Goal: Find specific page/section: Find specific page/section

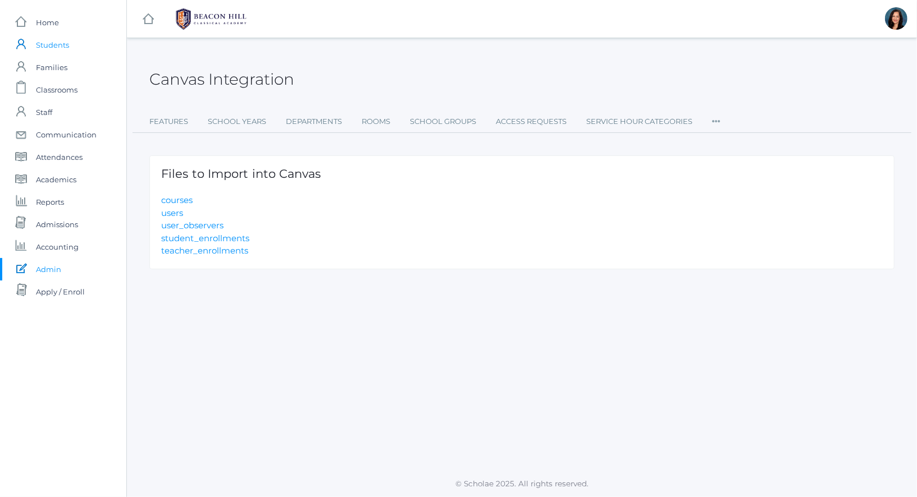
click at [52, 48] on span "Students" at bounding box center [52, 45] width 33 height 22
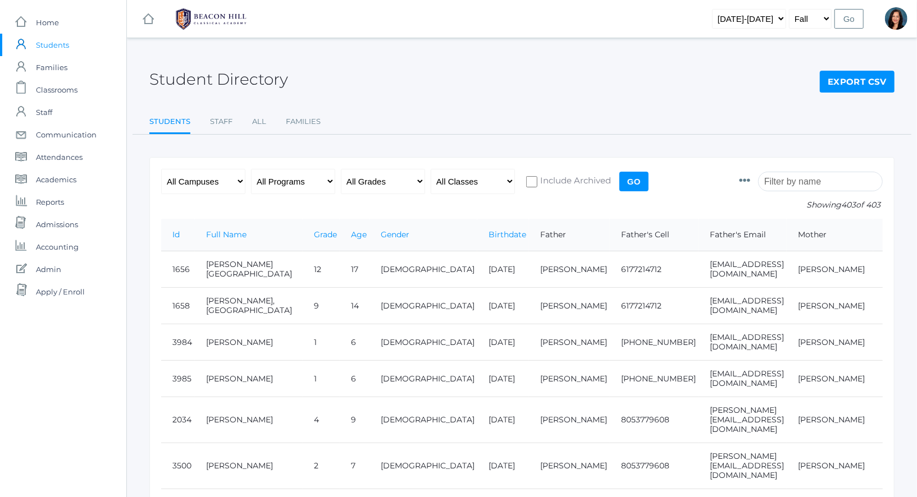
click at [778, 180] on input "search" at bounding box center [820, 182] width 125 height 20
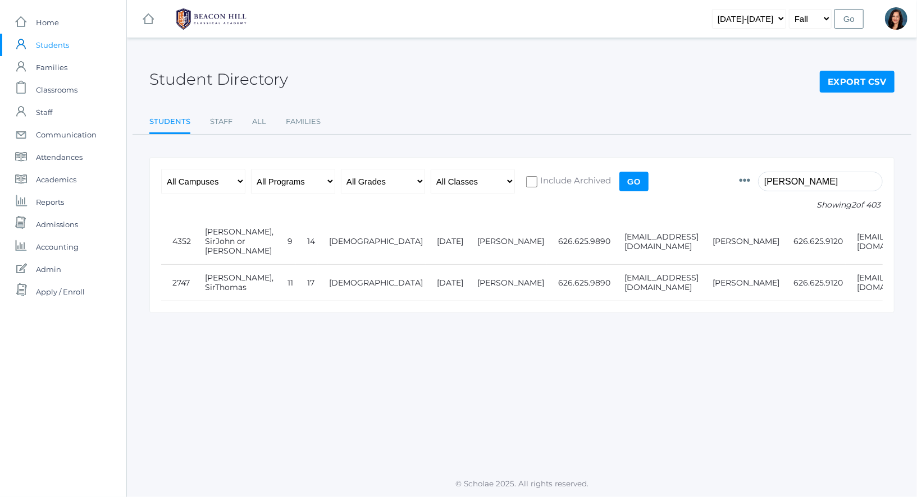
type input "[PERSON_NAME]"
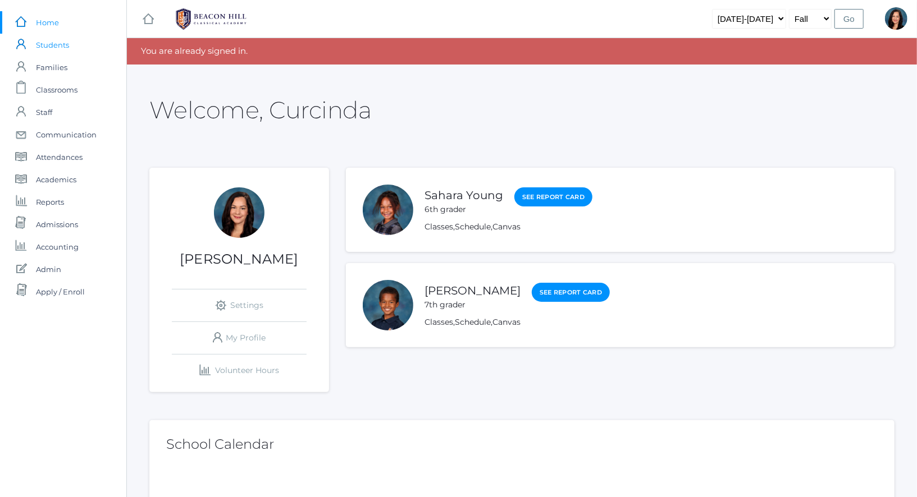
click at [69, 47] on link "icons/user/plain Created with Sketch. Students" at bounding box center [63, 45] width 126 height 22
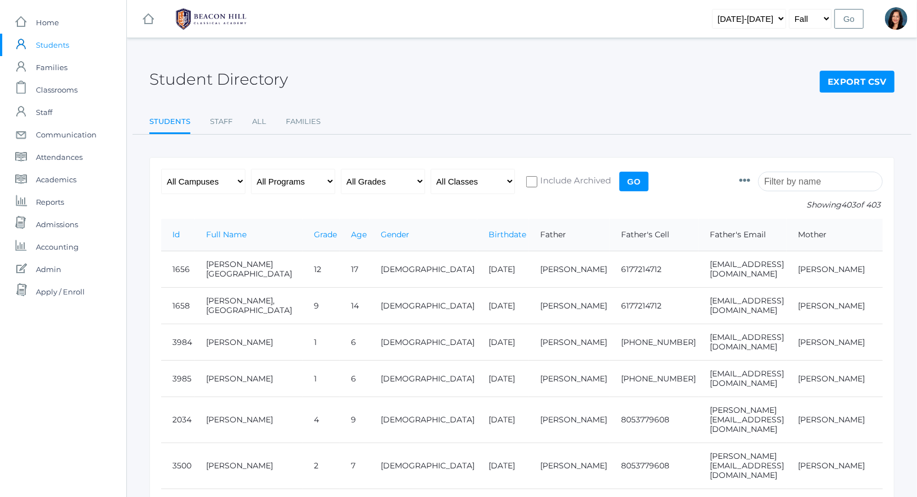
click at [816, 189] on input "search" at bounding box center [820, 182] width 125 height 20
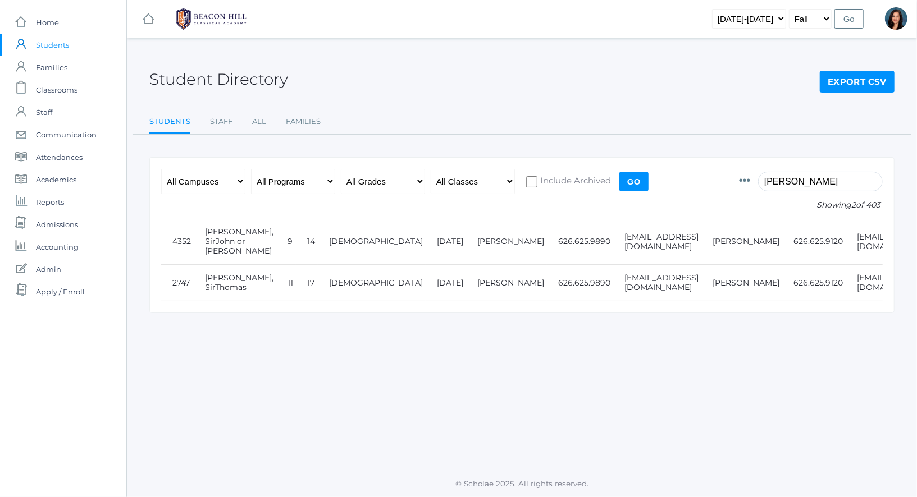
drag, startPoint x: 812, startPoint y: 180, endPoint x: 687, endPoint y: 176, distance: 125.3
click at [695, 177] on form "Photo Id Full Name Preferred Name First Name Middle Name Last Name Grade Age Ge…" at bounding box center [521, 194] width 721 height 50
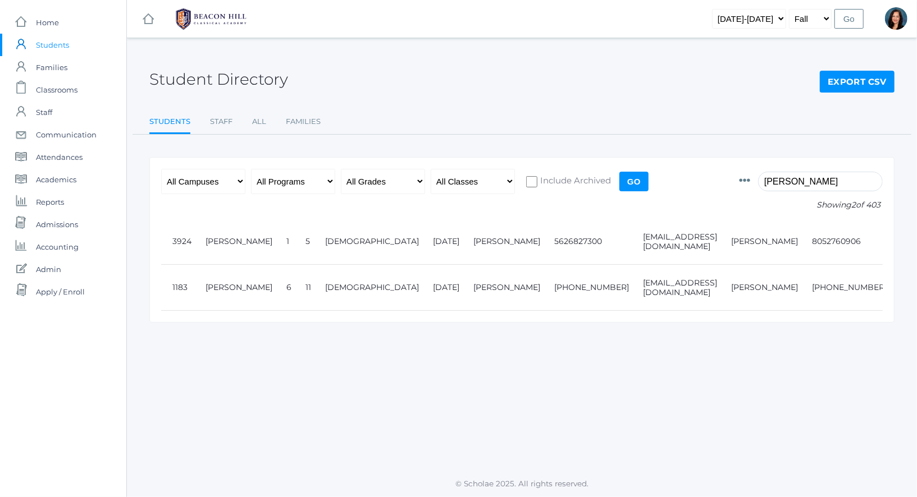
type input "harris"
click at [653, 91] on div "Student Directory Export CSV" at bounding box center [521, 73] width 745 height 42
click at [552, 421] on div "Student Directory Export CSV Students Staff All Families Students Staff All Fam…" at bounding box center [522, 254] width 790 height 405
